Goal: Navigation & Orientation: Find specific page/section

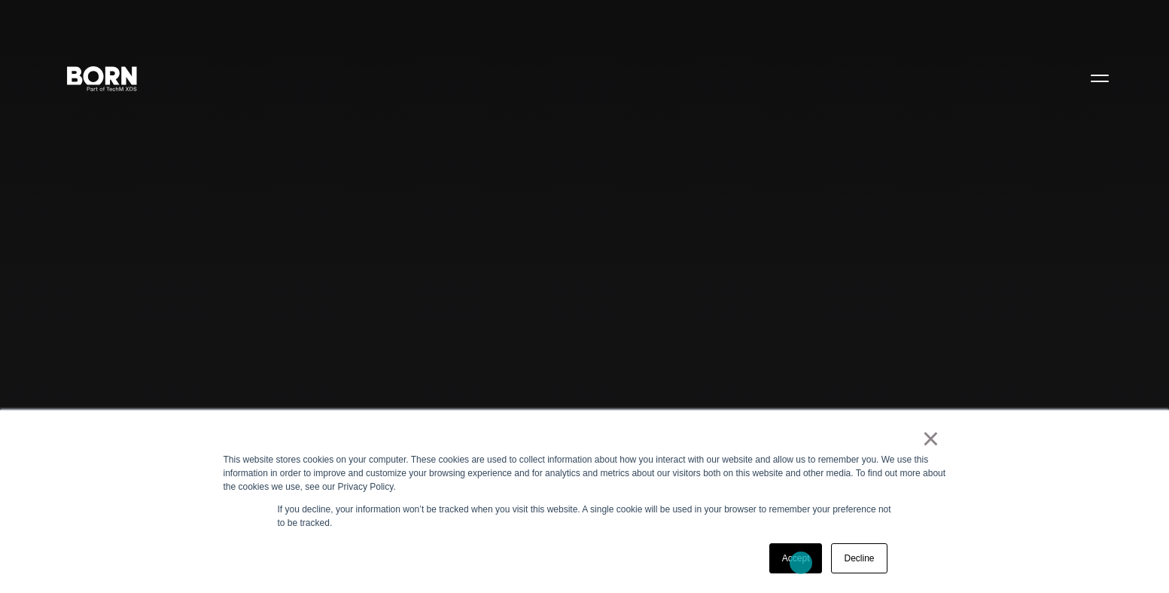
click at [801, 562] on link "Accept" at bounding box center [796, 558] width 53 height 30
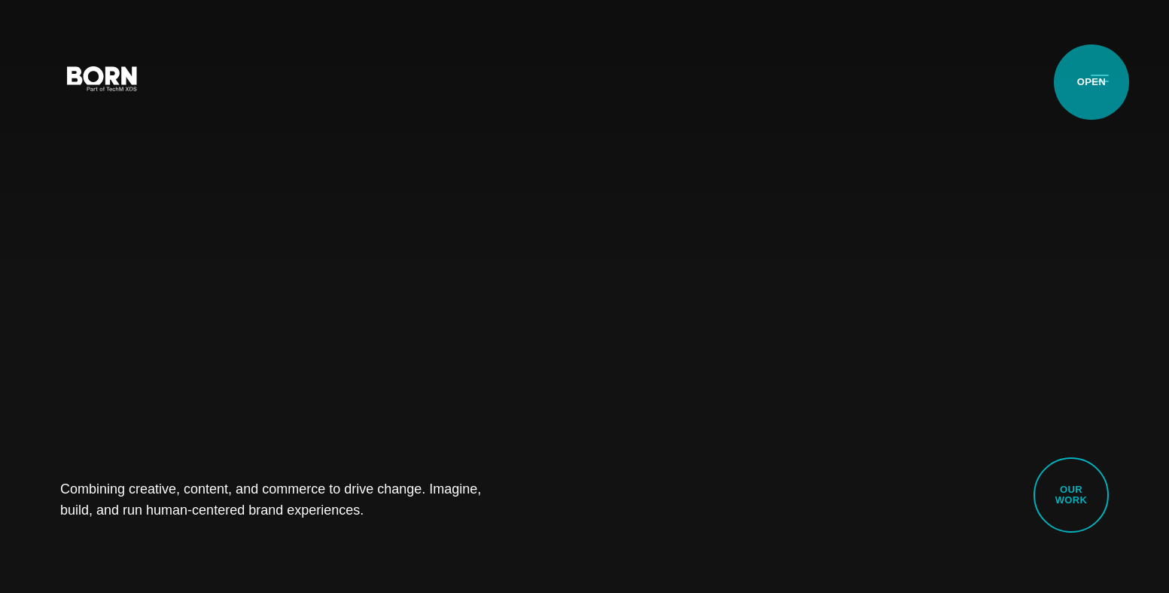
click at [1092, 82] on button "Primary Menu" at bounding box center [1100, 78] width 36 height 32
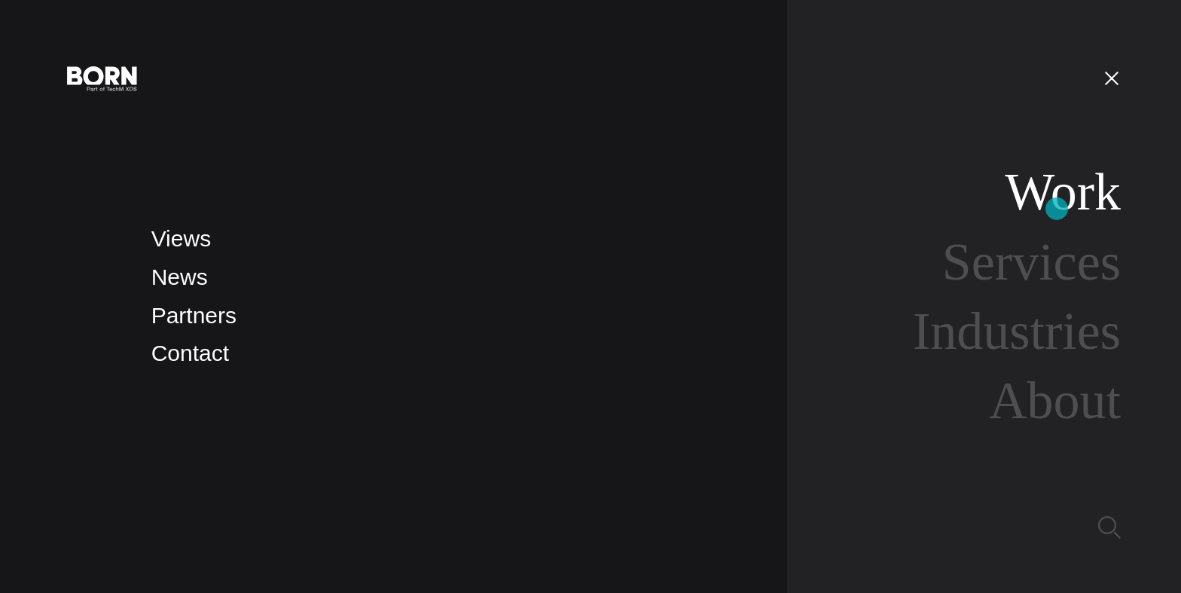
click at [1056, 194] on link "Work" at bounding box center [1062, 192] width 116 height 58
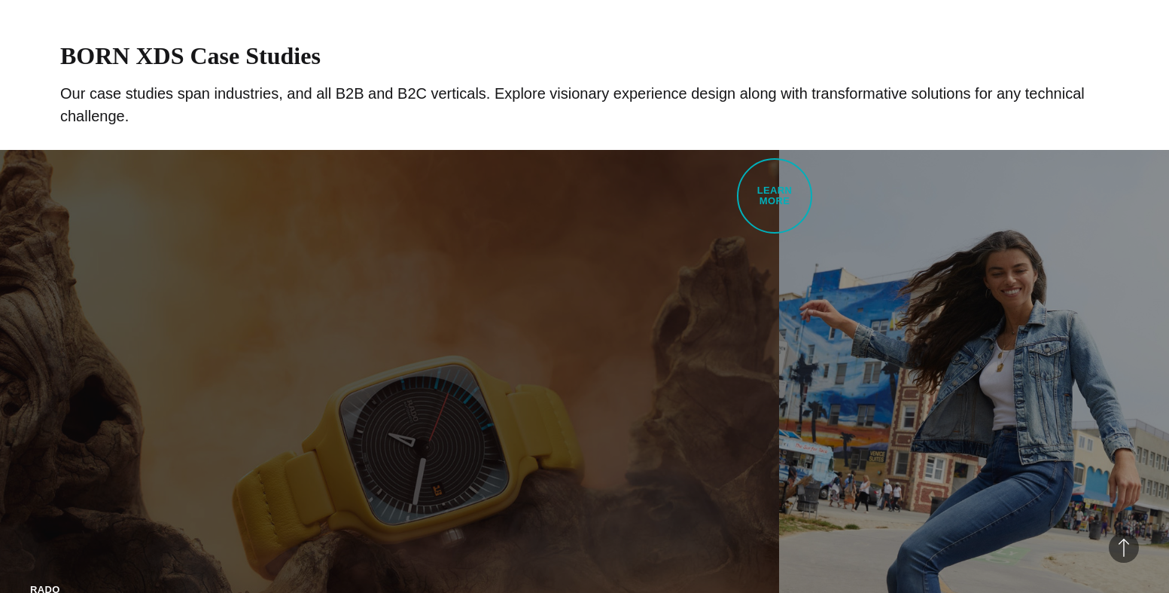
scroll to position [376, 0]
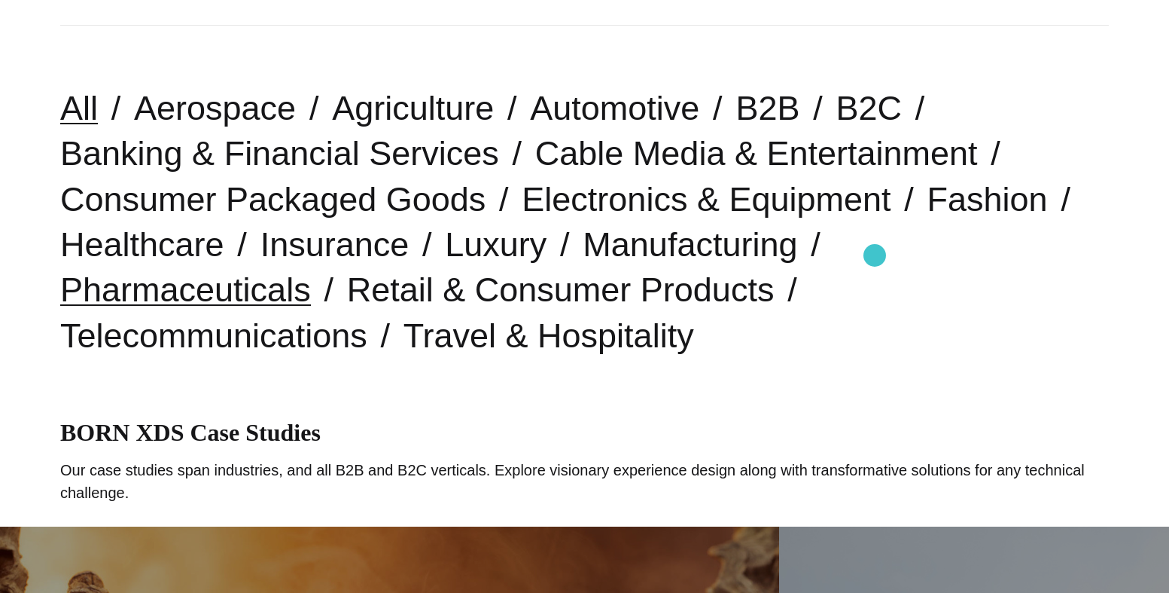
click at [311, 270] on link "Pharmaceuticals" at bounding box center [185, 289] width 251 height 38
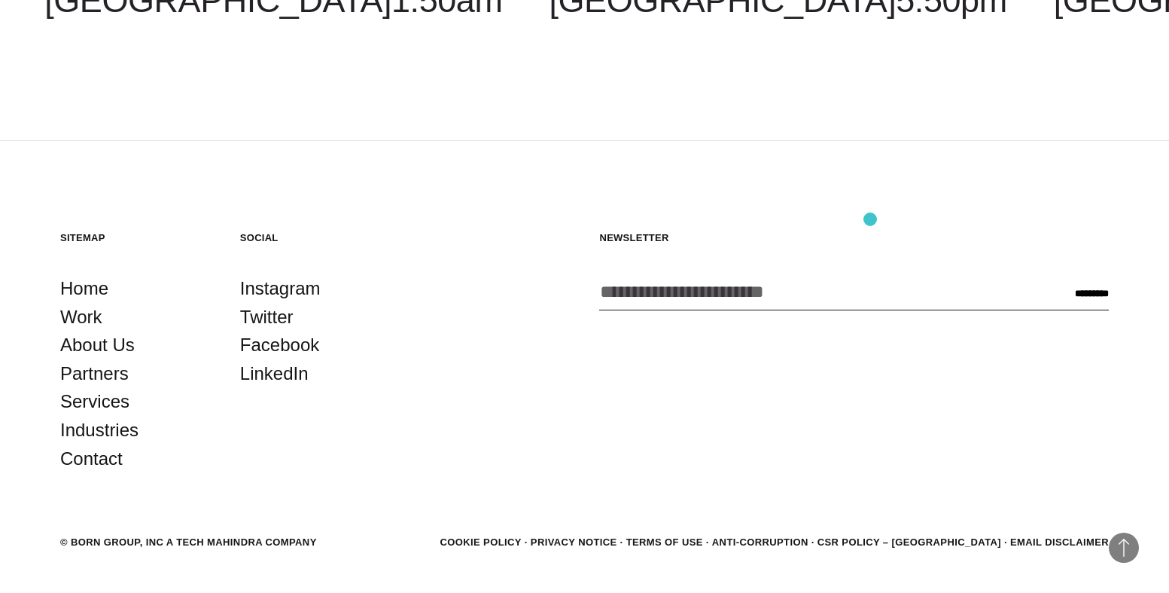
scroll to position [1751, 0]
